Goal: Task Accomplishment & Management: Manage account settings

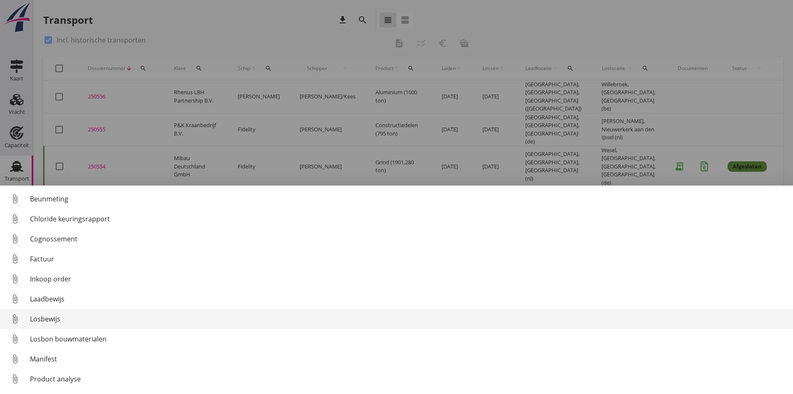
click at [52, 318] on div "Losbewijs" at bounding box center [408, 319] width 757 height 10
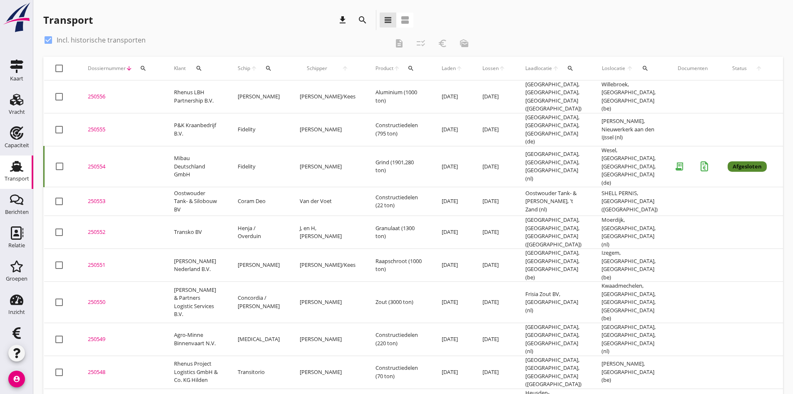
click at [97, 162] on div "250554" at bounding box center [121, 166] width 66 height 8
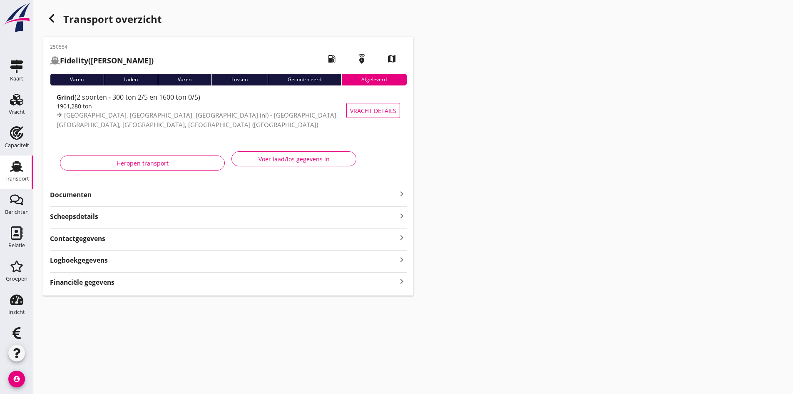
click at [84, 194] on strong "Documenten" at bounding box center [223, 195] width 347 height 10
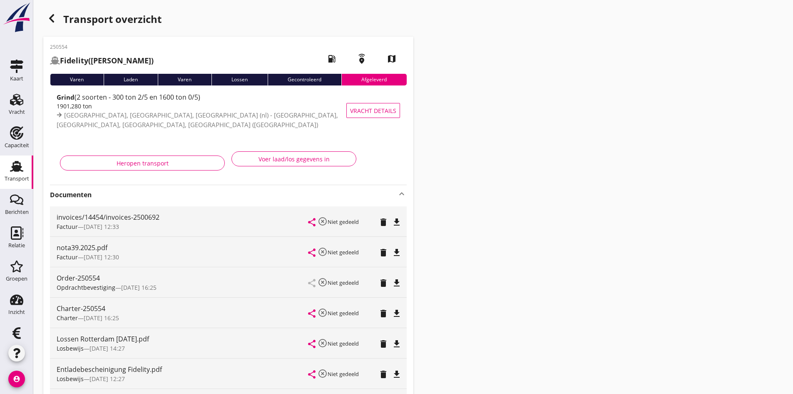
scroll to position [42, 0]
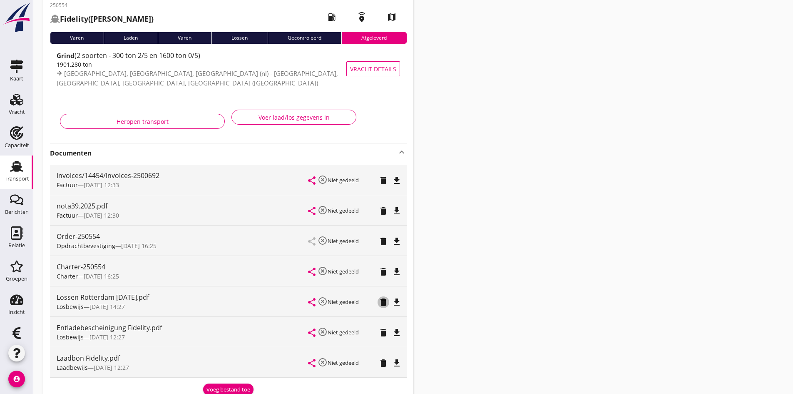
click at [383, 300] on icon "delete" at bounding box center [384, 302] width 10 height 10
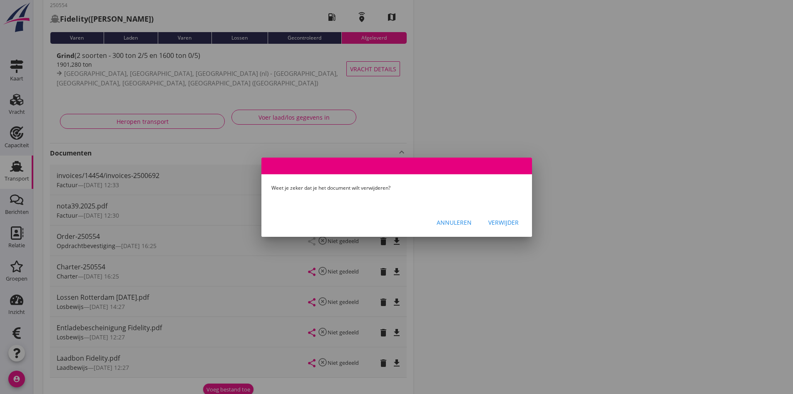
click at [505, 224] on div "Verwijder" at bounding box center [504, 222] width 30 height 9
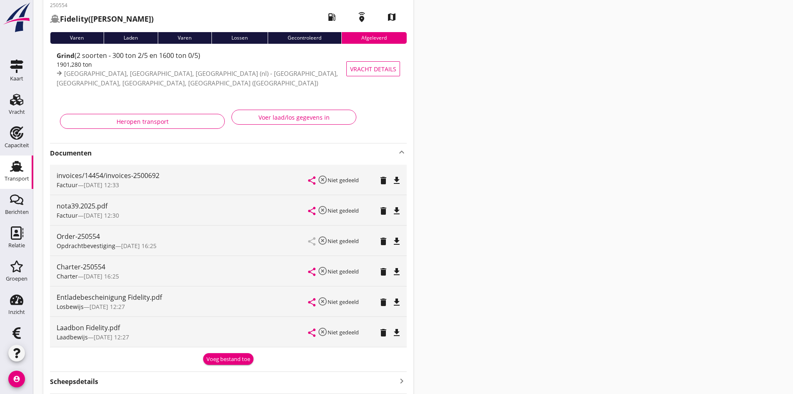
click at [15, 171] on use at bounding box center [16, 166] width 13 height 11
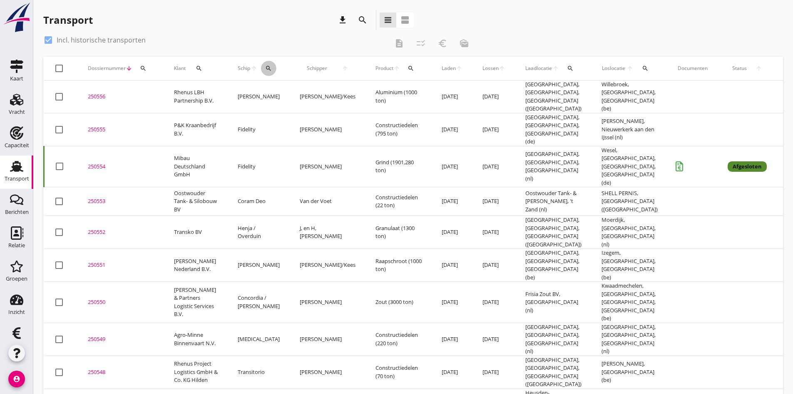
click at [265, 68] on icon "search" at bounding box center [268, 68] width 7 height 7
click at [261, 92] on input "Zoek op (scheeps)naam" at bounding box center [297, 92] width 87 height 13
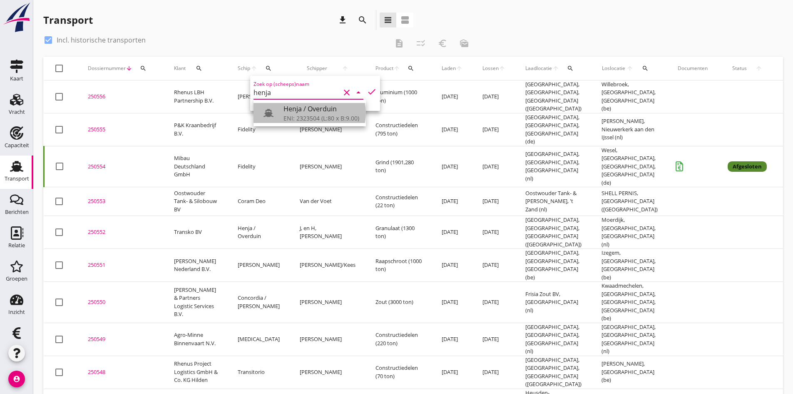
click at [290, 117] on div "ENI: 2323504 (L:80 x B:9.00)" at bounding box center [322, 118] width 76 height 9
click at [367, 90] on icon "check" at bounding box center [372, 92] width 10 height 10
type input "Henja / Overduin"
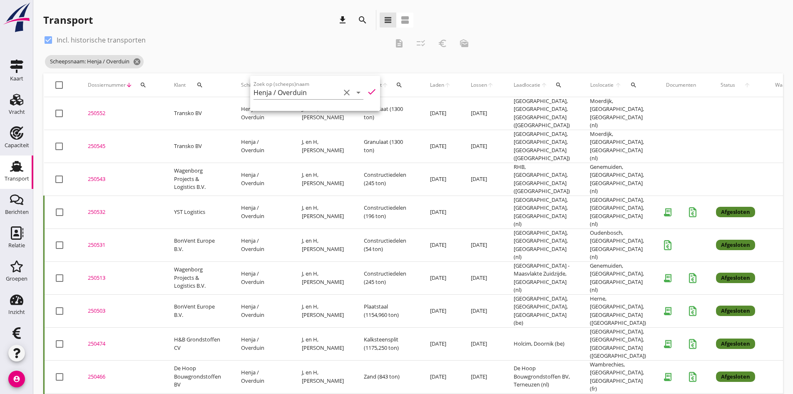
click at [96, 208] on div "250532" at bounding box center [121, 212] width 66 height 8
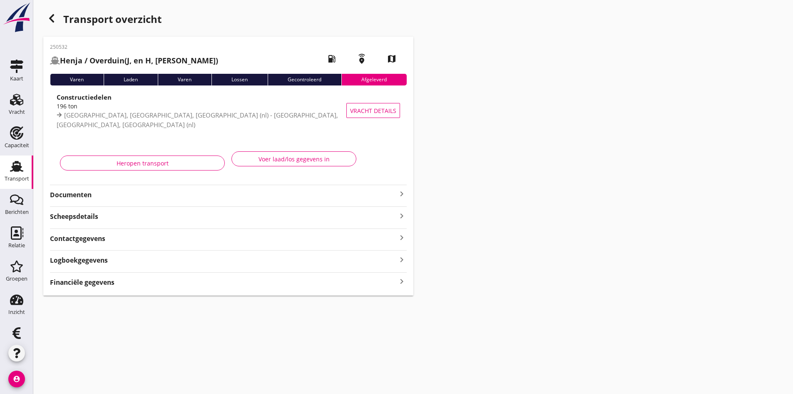
click at [76, 196] on strong "Documenten" at bounding box center [223, 195] width 347 height 10
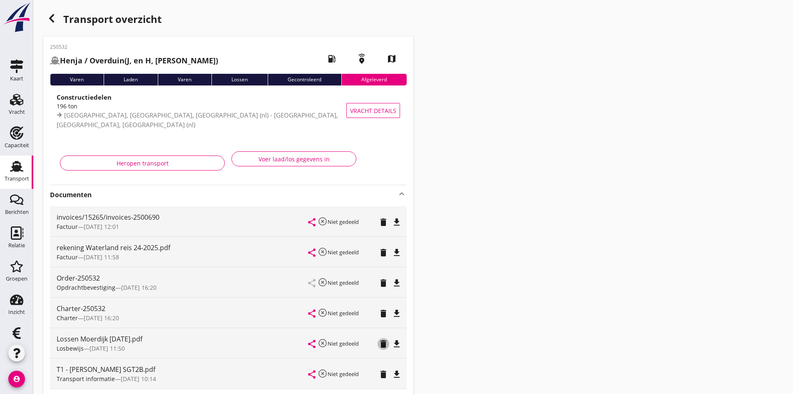
click at [384, 341] on icon "delete" at bounding box center [384, 344] width 10 height 10
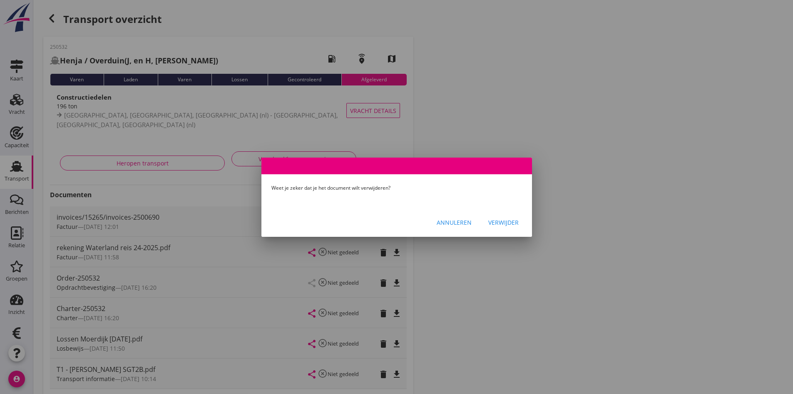
click at [491, 222] on div "Verwijder" at bounding box center [504, 222] width 30 height 9
